Goal: Check status: Check status

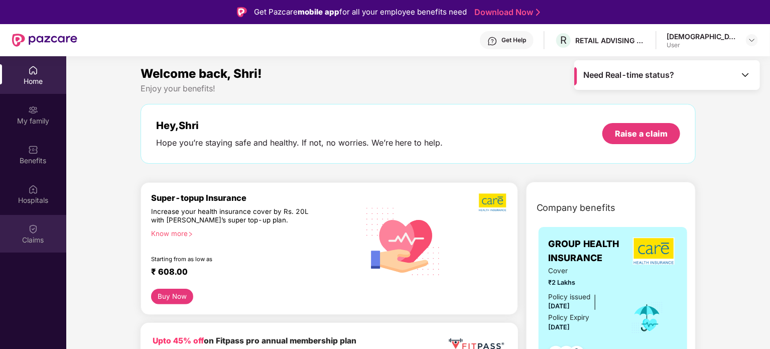
click at [15, 235] on div "Claims" at bounding box center [33, 240] width 66 height 10
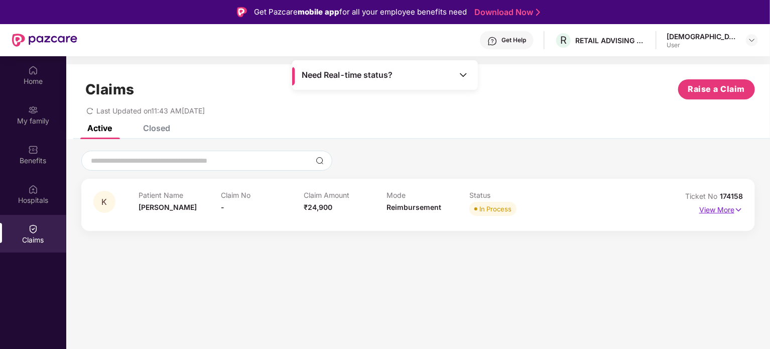
click at [713, 214] on p "View More" at bounding box center [721, 209] width 44 height 14
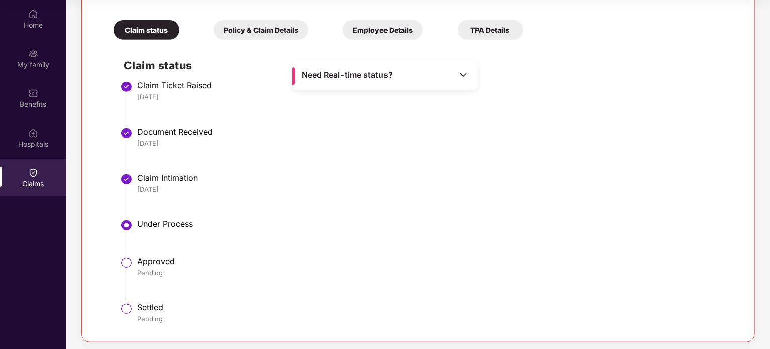
scroll to position [214, 0]
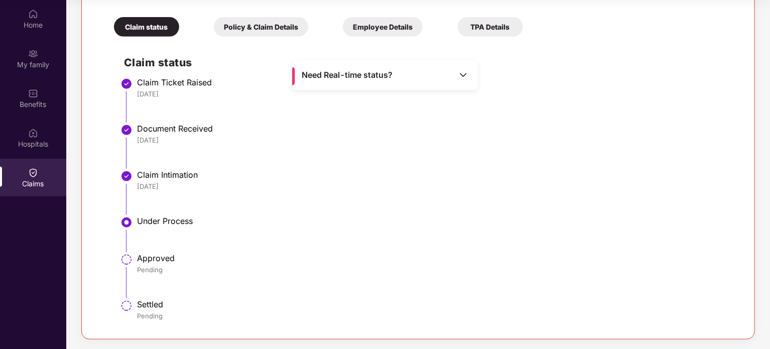
click at [158, 208] on li "Claim Intimation 17 Sep 2025" at bounding box center [428, 196] width 608 height 46
click at [405, 73] on div "Need Real-time status?" at bounding box center [385, 75] width 186 height 30
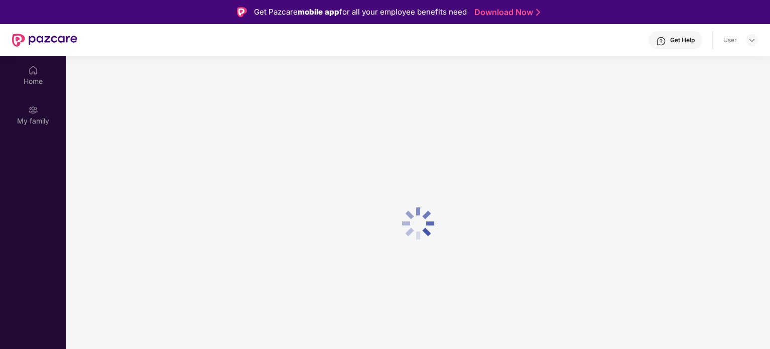
scroll to position [56, 0]
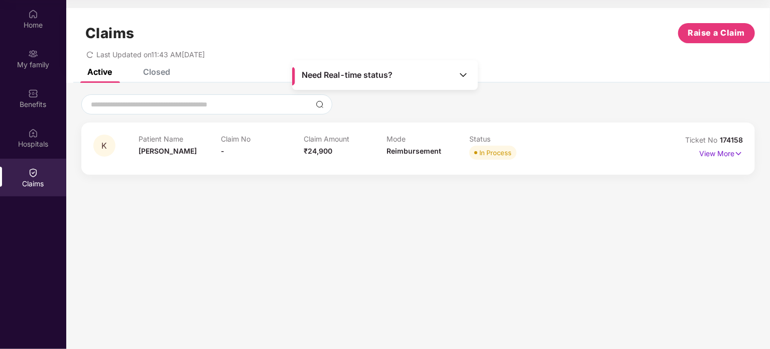
click at [155, 78] on div "Closed" at bounding box center [149, 72] width 42 height 22
click at [104, 71] on div "Active" at bounding box center [99, 72] width 25 height 10
click at [191, 158] on div "Patient Name [PERSON_NAME]" at bounding box center [180, 148] width 83 height 28
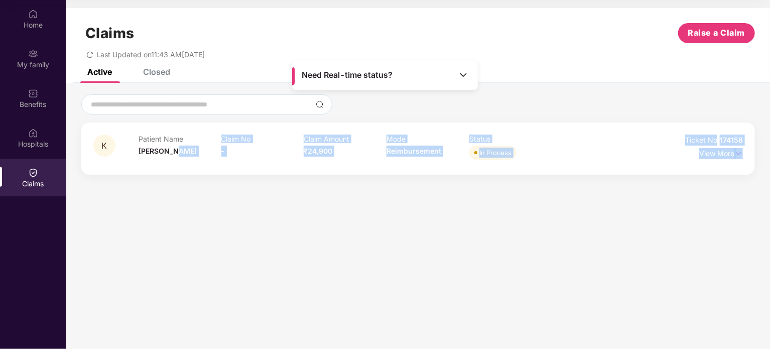
drag, startPoint x: 463, startPoint y: 184, endPoint x: 497, endPoint y: 181, distance: 33.8
click at [497, 181] on div "K Patient Name [PERSON_NAME] No - Claim Amount ₹24,900 Mode Reimbursement Statu…" at bounding box center [418, 134] width 704 height 102
click at [709, 154] on p "View More" at bounding box center [721, 153] width 44 height 14
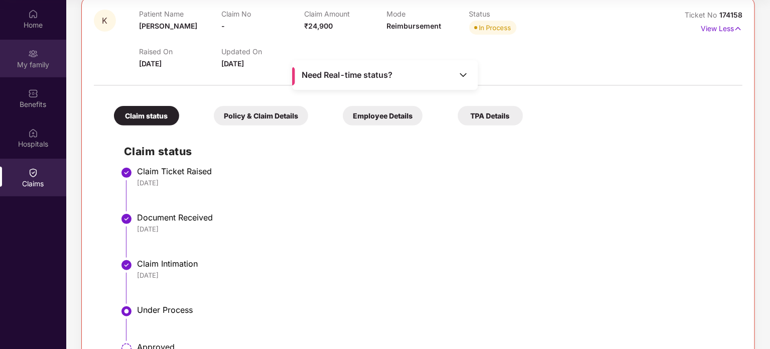
scroll to position [64, 0]
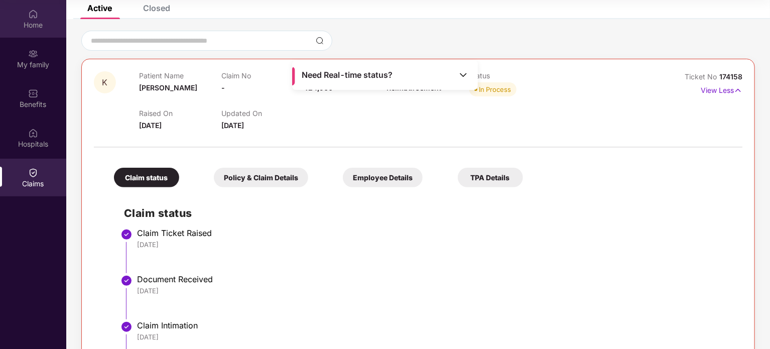
click at [36, 25] on div "Home" at bounding box center [33, 25] width 66 height 10
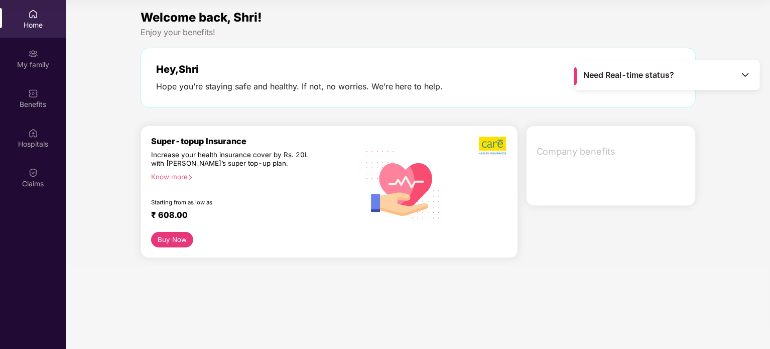
scroll to position [0, 0]
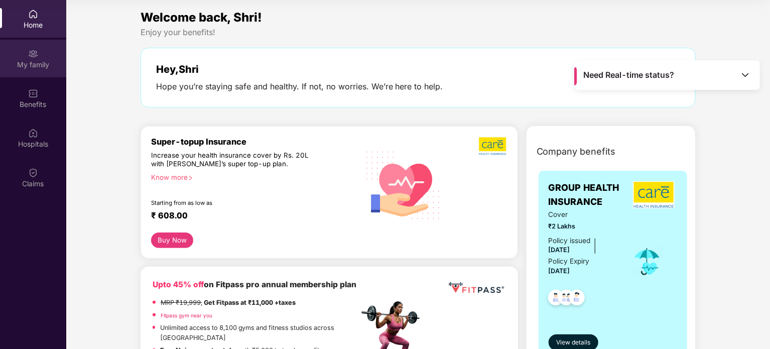
click at [41, 60] on div "My family" at bounding box center [33, 65] width 66 height 10
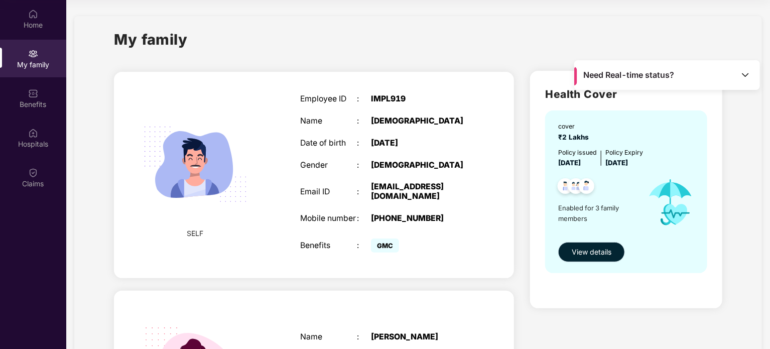
click at [588, 249] on span "View details" at bounding box center [592, 251] width 40 height 11
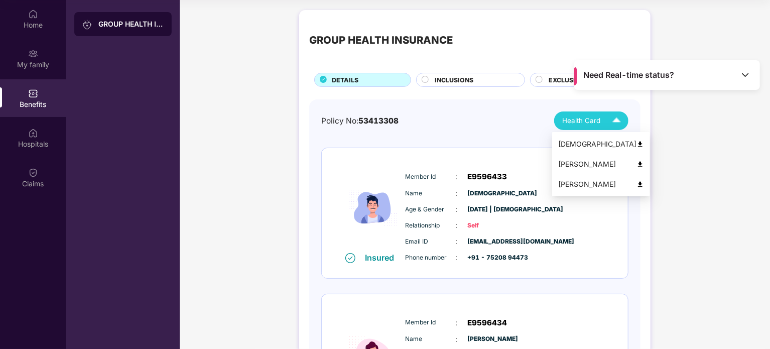
click at [570, 128] on div "Health Card" at bounding box center [593, 121] width 63 height 18
click at [588, 163] on div "[PERSON_NAME]" at bounding box center [601, 164] width 86 height 11
